Goal: Information Seeking & Learning: Learn about a topic

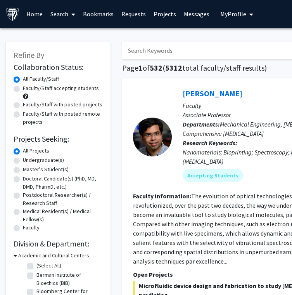
click at [23, 89] on label "Faculty/Staff accepting students" at bounding box center [61, 88] width 76 height 8
click at [23, 89] on input "Faculty/Staff accepting students" at bounding box center [25, 86] width 5 height 5
radio input "true"
click at [23, 159] on label "Undergraduate(s)" at bounding box center [43, 160] width 41 height 8
click at [23, 159] on input "Undergraduate(s)" at bounding box center [25, 158] width 5 height 5
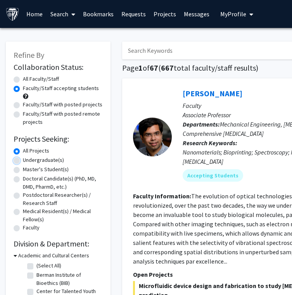
radio input "true"
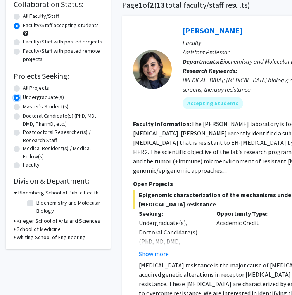
scroll to position [66, 0]
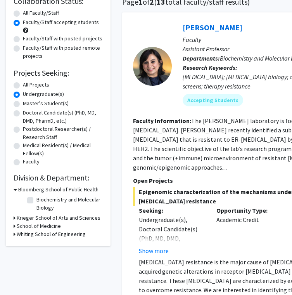
click at [30, 216] on h3 "Krieger School of Arts and Sciences" at bounding box center [59, 218] width 84 height 8
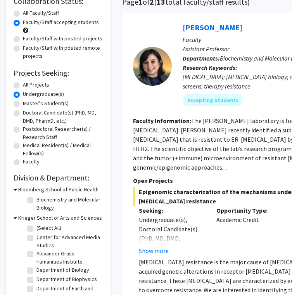
click at [30, 216] on h3 "Krieger School of Arts and Sciences" at bounding box center [60, 218] width 84 height 8
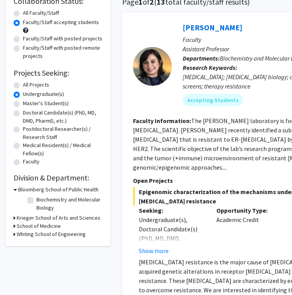
click at [26, 227] on h3 "School of Medicine" at bounding box center [39, 226] width 44 height 8
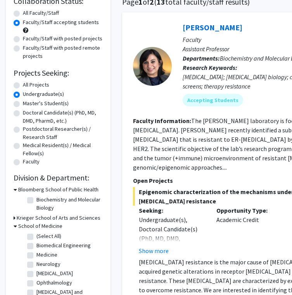
click at [26, 227] on h3 "School of Medicine" at bounding box center [40, 226] width 44 height 8
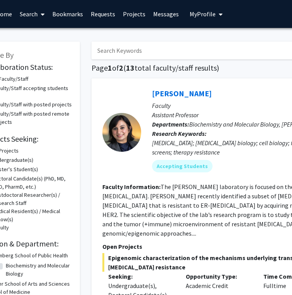
scroll to position [0, 31]
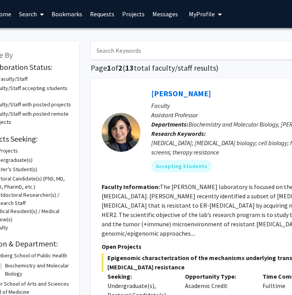
click at [136, 50] on input "Search Keywords" at bounding box center [243, 51] width 305 height 18
click at [112, 71] on h1 "Page 1 of 2 ( 13 total faculty/staff results)" at bounding box center [260, 67] width 338 height 9
click at [123, 52] on input "Search Keywords" at bounding box center [243, 51] width 305 height 18
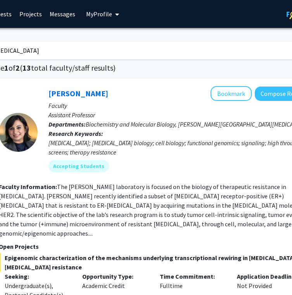
scroll to position [0, 174]
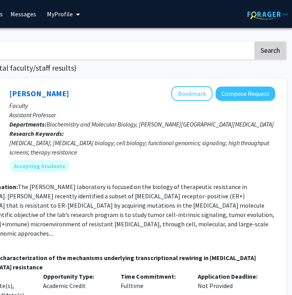
type input "[MEDICAL_DATA]"
click at [273, 55] on button "Search" at bounding box center [271, 51] width 32 height 18
radio input "true"
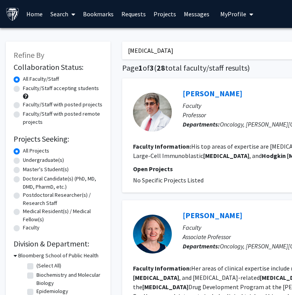
click at [23, 89] on label "Faculty/Staff accepting students" at bounding box center [61, 88] width 76 height 8
click at [23, 89] on input "Faculty/Staff accepting students" at bounding box center [25, 86] width 5 height 5
radio input "true"
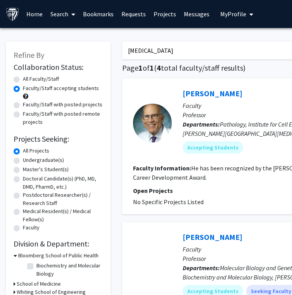
click at [23, 160] on label "Undergraduate(s)" at bounding box center [43, 160] width 41 height 8
click at [23, 160] on input "Undergraduate(s)" at bounding box center [25, 158] width 5 height 5
radio input "true"
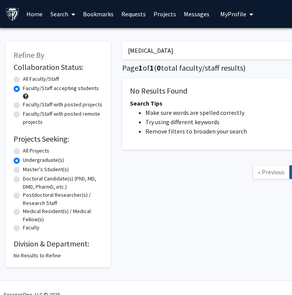
click at [23, 150] on label "All Projects" at bounding box center [36, 151] width 26 height 8
click at [23, 150] on input "All Projects" at bounding box center [25, 149] width 5 height 5
radio input "true"
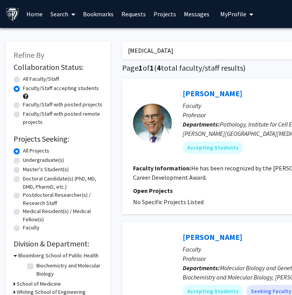
click at [23, 158] on label "Undergraduate(s)" at bounding box center [43, 160] width 41 height 8
click at [23, 158] on input "Undergraduate(s)" at bounding box center [25, 158] width 5 height 5
radio input "true"
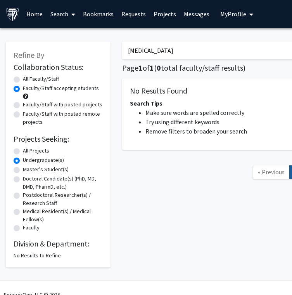
drag, startPoint x: 194, startPoint y: 52, endPoint x: 107, endPoint y: 52, distance: 87.0
click at [107, 52] on div "Refine By Collaboration Status: Collaboration Status All Faculty/Staff Collabor…" at bounding box center [233, 151] width 466 height 234
click at [115, 67] on div "Refine By Collaboration Status: Collaboration Status All Faculty/Staff Collabor…" at bounding box center [58, 151] width 116 height 234
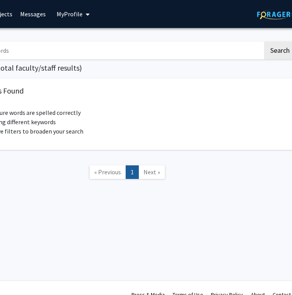
scroll to position [0, 174]
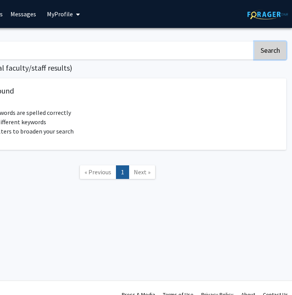
click at [268, 55] on button "Search" at bounding box center [271, 51] width 32 height 18
radio input "true"
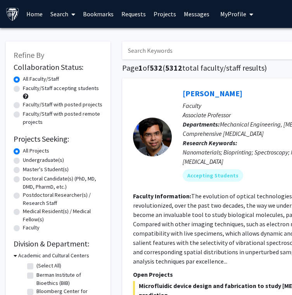
click at [23, 90] on label "Faculty/Staff accepting students" at bounding box center [61, 88] width 76 height 8
click at [23, 89] on input "Faculty/Staff accepting students" at bounding box center [25, 86] width 5 height 5
radio input "true"
click at [23, 160] on label "Undergraduate(s)" at bounding box center [43, 160] width 41 height 8
click at [23, 160] on input "Undergraduate(s)" at bounding box center [25, 158] width 5 height 5
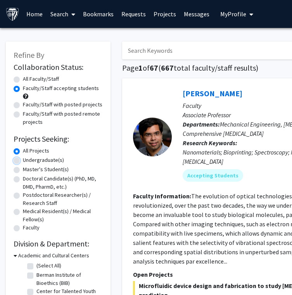
radio input "true"
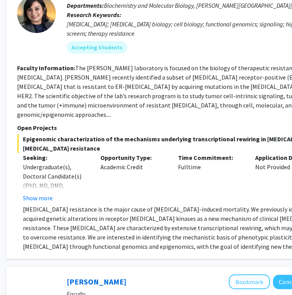
scroll to position [136, 116]
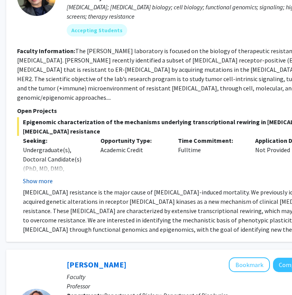
click at [37, 176] on button "Show more" at bounding box center [38, 180] width 30 height 9
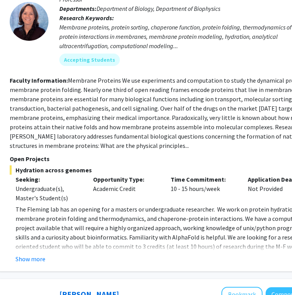
scroll to position [479, 121]
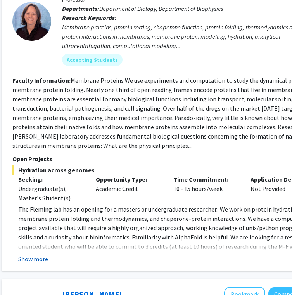
click at [36, 254] on button "Show more" at bounding box center [33, 258] width 30 height 9
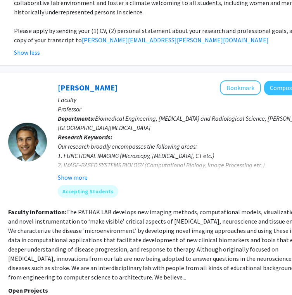
scroll to position [781, 125]
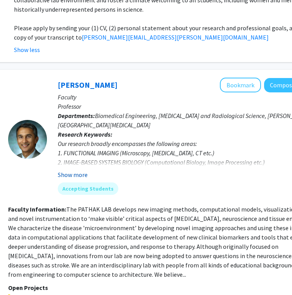
click at [76, 170] on button "Show more" at bounding box center [73, 174] width 30 height 9
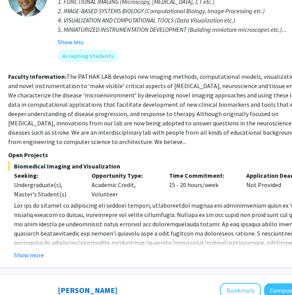
scroll to position [992, 125]
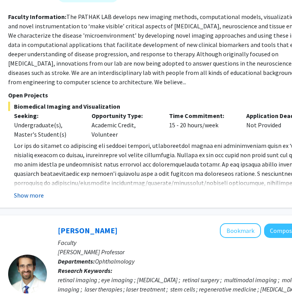
click at [33, 191] on button "Show more" at bounding box center [29, 195] width 30 height 9
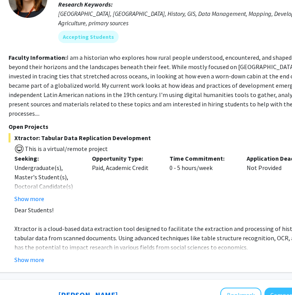
scroll to position [1665, 125]
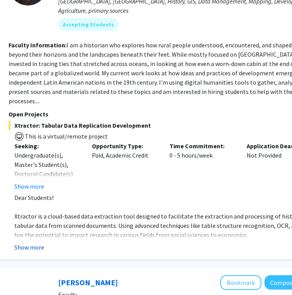
click at [33, 243] on button "Show more" at bounding box center [29, 247] width 30 height 9
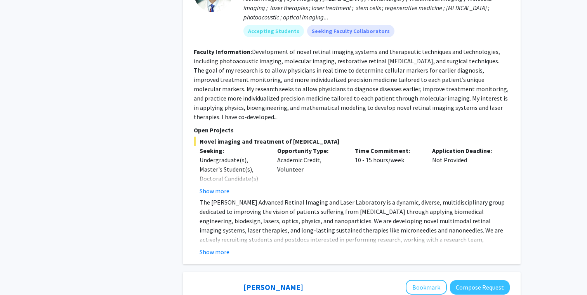
scroll to position [1325, 0]
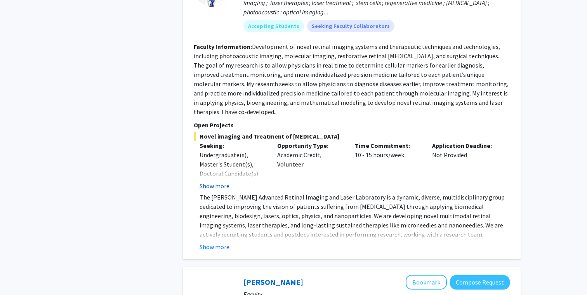
click at [222, 181] on button "Show more" at bounding box center [215, 185] width 30 height 9
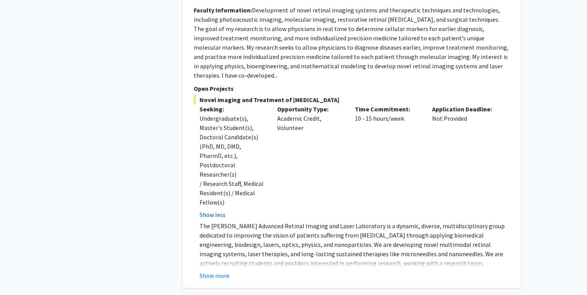
scroll to position [1363, 0]
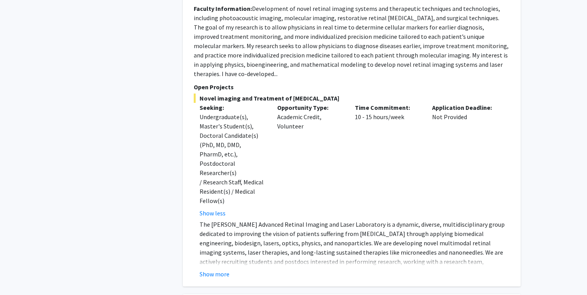
click at [218, 222] on fg-read-more "The [PERSON_NAME] Advanced Retinal Imaging and Laser Laboratory is a dynamic, d…" at bounding box center [352, 249] width 316 height 59
click at [219, 269] on button "Show more" at bounding box center [215, 273] width 30 height 9
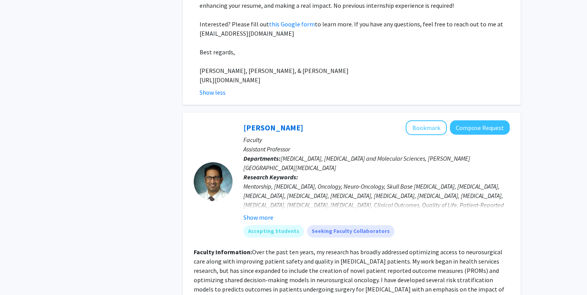
scroll to position [2130, 0]
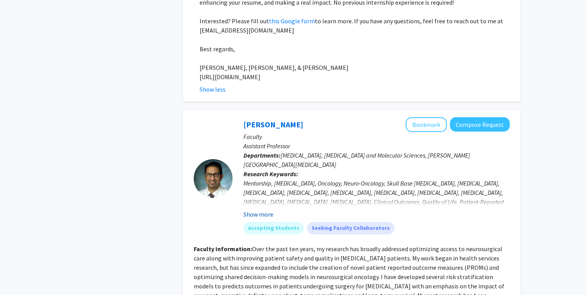
click at [258, 210] on button "Show more" at bounding box center [258, 214] width 30 height 9
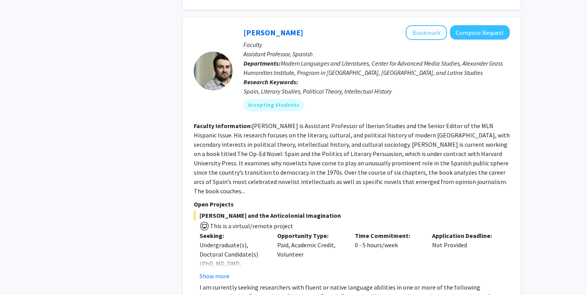
scroll to position [3872, 0]
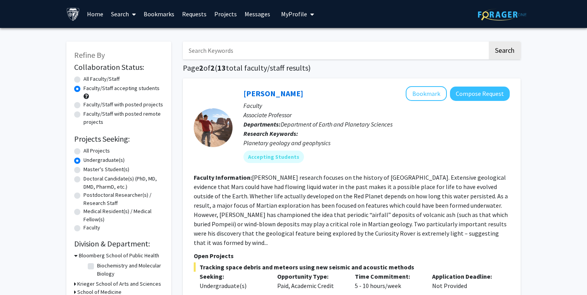
click at [83, 78] on label "All Faculty/Staff" at bounding box center [101, 79] width 36 height 8
click at [83, 78] on input "All Faculty/Staff" at bounding box center [85, 77] width 5 height 5
radio input "true"
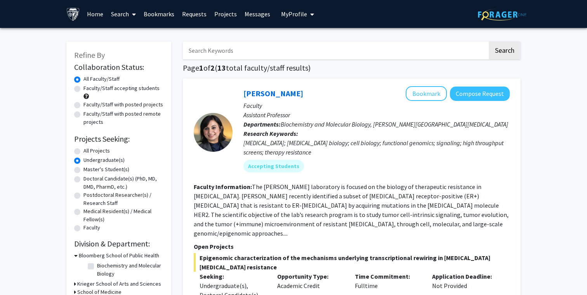
click at [83, 152] on label "All Projects" at bounding box center [96, 151] width 26 height 8
click at [83, 152] on input "All Projects" at bounding box center [85, 149] width 5 height 5
radio input "true"
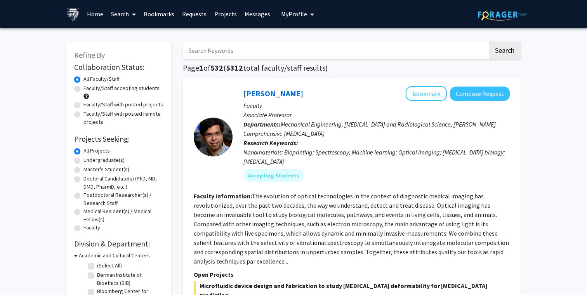
click at [270, 50] on input "Search Keywords" at bounding box center [335, 51] width 305 height 18
type input "[MEDICAL_DATA]"
click at [292, 55] on button "Search" at bounding box center [505, 51] width 32 height 18
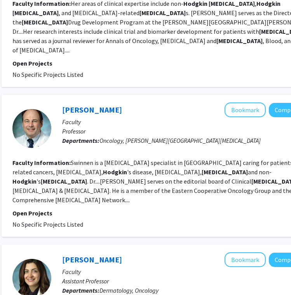
scroll to position [266, 121]
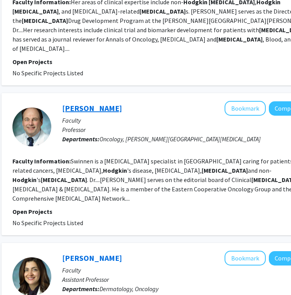
click at [99, 103] on link "[PERSON_NAME]" at bounding box center [92, 108] width 60 height 10
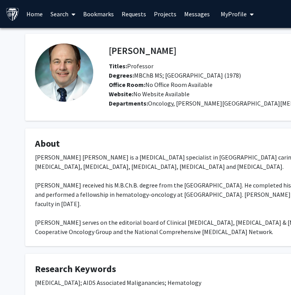
drag, startPoint x: 166, startPoint y: 53, endPoint x: 108, endPoint y: 47, distance: 58.2
click at [108, 47] on div "[PERSON_NAME] Bookmark Compose Request" at bounding box center [270, 50] width 334 height 15
drag, startPoint x: 166, startPoint y: 51, endPoint x: 109, endPoint y: 50, distance: 57.1
click at [109, 50] on div "[PERSON_NAME] Bookmark Compose Request" at bounding box center [270, 50] width 334 height 15
copy h4 "[PERSON_NAME]"
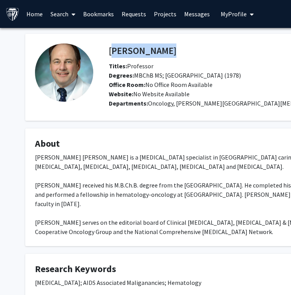
click at [109, 50] on h4 "[PERSON_NAME]" at bounding box center [143, 50] width 68 height 14
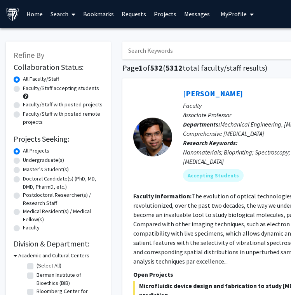
click at [166, 52] on input "Search Keywords" at bounding box center [274, 51] width 305 height 18
type input "[MEDICAL_DATA]"
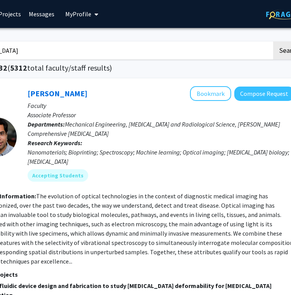
scroll to position [0, 175]
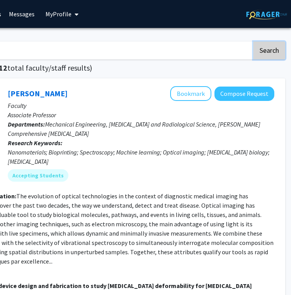
click at [274, 52] on button "Search" at bounding box center [269, 51] width 32 height 18
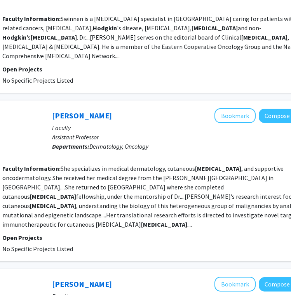
scroll to position [410, 131]
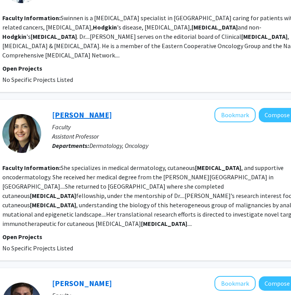
click at [76, 110] on link "[PERSON_NAME]" at bounding box center [82, 115] width 60 height 10
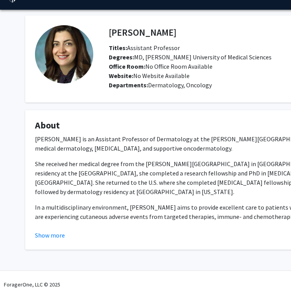
scroll to position [21, 0]
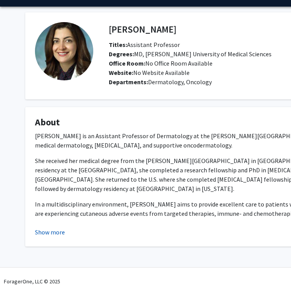
click at [47, 228] on button "Show more" at bounding box center [50, 231] width 30 height 9
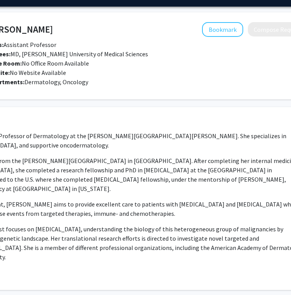
scroll to position [21, 128]
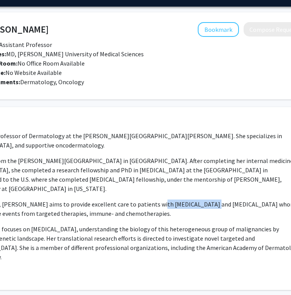
drag, startPoint x: 145, startPoint y: 204, endPoint x: 201, endPoint y: 203, distance: 56.3
click at [201, 203] on p "In a multidisciplinary environment, Dr. Rozati aims to provide excellent care t…" at bounding box center [105, 209] width 396 height 19
copy p "cutaneous lymphoma"
click at [201, 203] on p "In a multidisciplinary environment, Dr. Rozati aims to provide excellent care t…" at bounding box center [105, 209] width 396 height 19
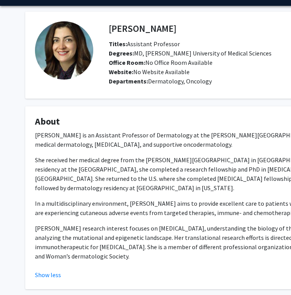
scroll to position [0, 0]
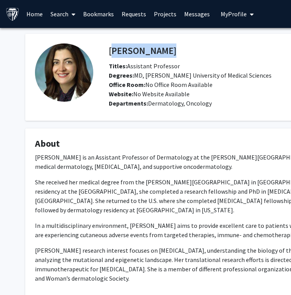
drag, startPoint x: 156, startPoint y: 51, endPoint x: 109, endPoint y: 49, distance: 47.0
click at [109, 49] on div "Sima Rozati Bookmark Compose Request" at bounding box center [270, 50] width 334 height 15
copy h4 "[PERSON_NAME]"
click at [91, 96] on fg-profile-picture at bounding box center [64, 77] width 58 height 68
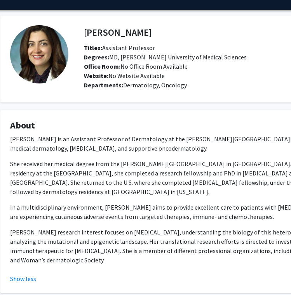
scroll to position [22, 25]
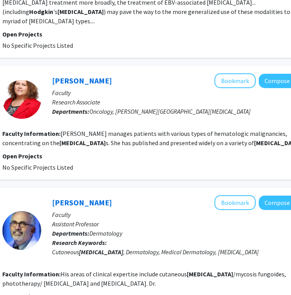
scroll to position [951, 131]
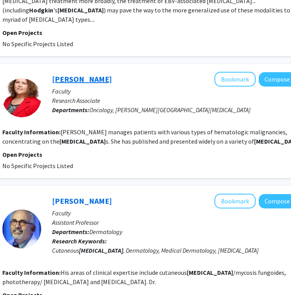
click at [87, 74] on link "[PERSON_NAME]" at bounding box center [82, 79] width 60 height 10
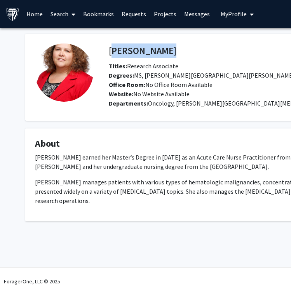
drag, startPoint x: 167, startPoint y: 50, endPoint x: 109, endPoint y: 52, distance: 57.9
click at [109, 52] on div "Amy Goodrich Bookmark Compose Request" at bounding box center [270, 50] width 334 height 15
copy h4 "[PERSON_NAME]"
click at [79, 108] on fg-profile-picture at bounding box center [64, 77] width 58 height 68
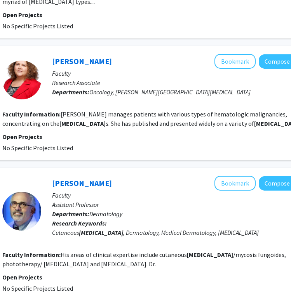
scroll to position [973, 131]
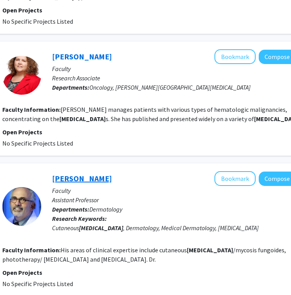
click at [90, 174] on link "[PERSON_NAME]" at bounding box center [82, 179] width 60 height 10
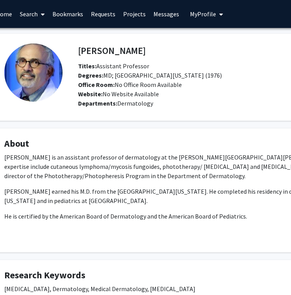
scroll to position [0, 31]
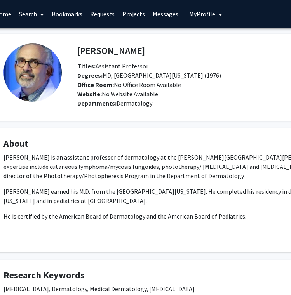
drag, startPoint x: 137, startPoint y: 50, endPoint x: 79, endPoint y: 50, distance: 57.8
click at [79, 50] on h4 "[PERSON_NAME]" at bounding box center [111, 50] width 68 height 14
copy h4 "[PERSON_NAME]"
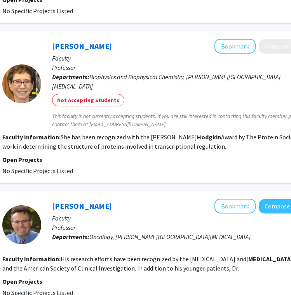
scroll to position [1251, 131]
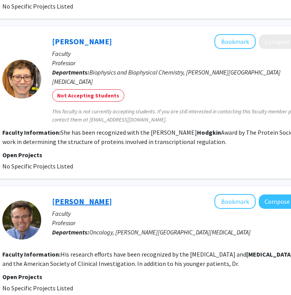
click at [73, 196] on link "[PERSON_NAME]" at bounding box center [82, 201] width 60 height 10
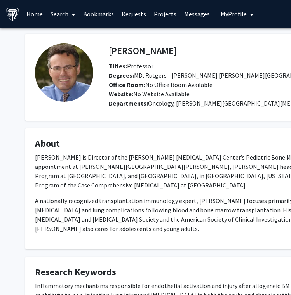
drag, startPoint x: 168, startPoint y: 50, endPoint x: 108, endPoint y: 50, distance: 60.6
click at [108, 50] on div "Kenneth Cooke Bookmark Compose Request" at bounding box center [270, 50] width 334 height 15
drag, startPoint x: 168, startPoint y: 50, endPoint x: 109, endPoint y: 50, distance: 59.4
click at [109, 50] on h4 "[PERSON_NAME]" at bounding box center [143, 50] width 68 height 14
copy h4 "[PERSON_NAME]"
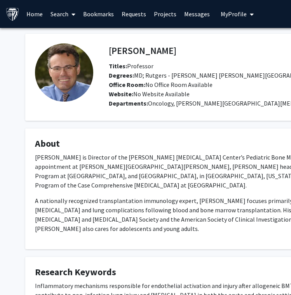
copy h4 "[PERSON_NAME]"
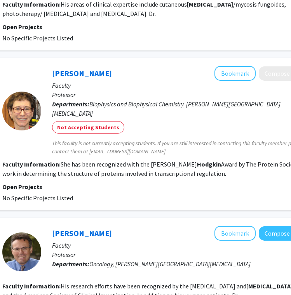
scroll to position [1277, 131]
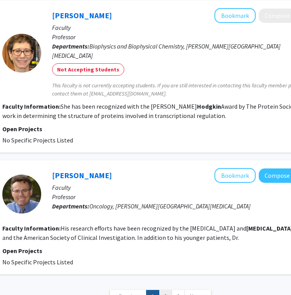
click at [168, 290] on link "2" at bounding box center [165, 297] width 13 height 14
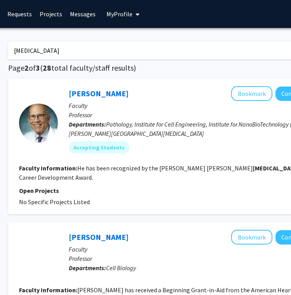
scroll to position [0, 115]
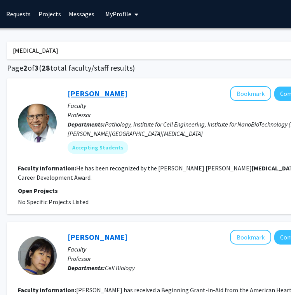
click at [115, 94] on link "[PERSON_NAME]" at bounding box center [98, 94] width 60 height 10
